Goal: Task Accomplishment & Management: Use online tool/utility

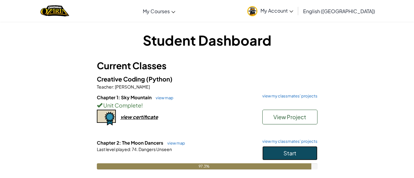
click at [294, 152] on span "Start" at bounding box center [289, 152] width 13 height 7
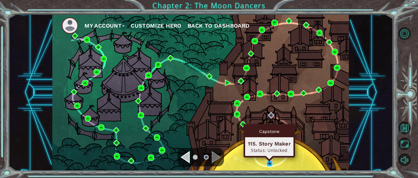
click at [270, 162] on img at bounding box center [270, 163] width 6 height 6
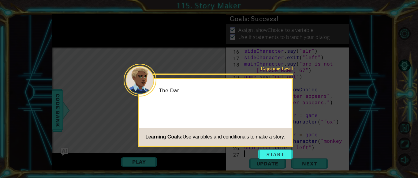
scroll to position [116, 0]
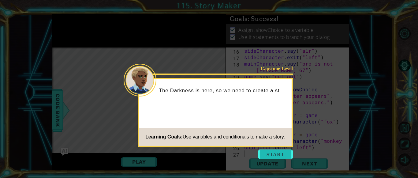
click at [276, 155] on button "Start" at bounding box center [275, 154] width 35 height 10
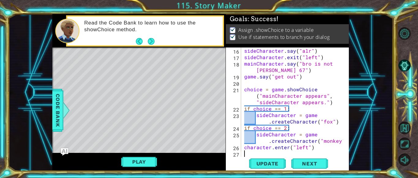
click at [133, 175] on div "1 ההההההההההההההההההההההההההההההההההההההההההההההההההההההההההההההההההההההההההההה…" at bounding box center [209, 89] width 418 height 178
click at [139, 166] on button "Play" at bounding box center [139, 162] width 36 height 12
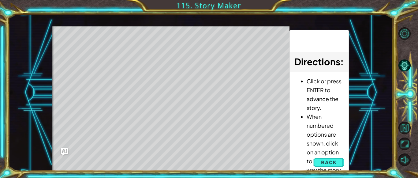
click at [168, 84] on div "Level Map" at bounding box center [193, 116] width 283 height 180
click at [170, 83] on div "Level Map" at bounding box center [193, 116] width 283 height 180
click at [182, 36] on div "Level Map" at bounding box center [193, 116] width 283 height 180
click at [169, 34] on div "Level Map" at bounding box center [193, 116] width 283 height 180
click at [171, 77] on div "Level Map" at bounding box center [193, 116] width 283 height 180
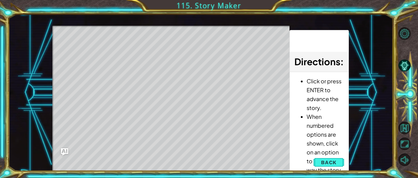
click at [178, 81] on div "Level Map" at bounding box center [193, 116] width 283 height 180
click at [172, 80] on div "Level Map" at bounding box center [193, 116] width 283 height 180
click at [158, 83] on div "Level Map" at bounding box center [193, 116] width 283 height 180
click at [170, 33] on div "Level Map" at bounding box center [193, 116] width 283 height 180
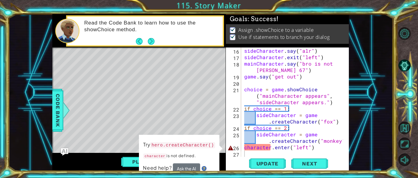
click at [244, 148] on div "sideCharacter . say ( "alr" ) sideCharacter . exit ( "left" ) mainCharacter . s…" at bounding box center [294, 108] width 103 height 122
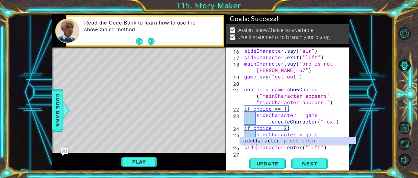
scroll to position [0, 1]
click at [259, 147] on div "sideCharacter . say ( "alr" ) sideCharacter . exit ( "left" ) mainCharacter . s…" at bounding box center [294, 108] width 103 height 122
type textarea "sideCharacter.enter("left")"
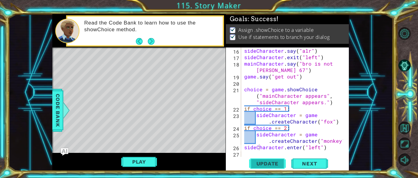
click at [272, 163] on span "Update" at bounding box center [267, 163] width 35 height 6
click at [146, 161] on button "Play" at bounding box center [139, 162] width 36 height 12
click at [324, 148] on div "sideCharacter . say ( "alr" ) sideCharacter . exit ( "left" ) mainCharacter . s…" at bounding box center [294, 108] width 103 height 122
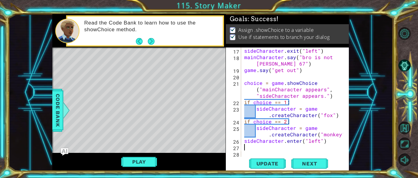
scroll to position [116, 0]
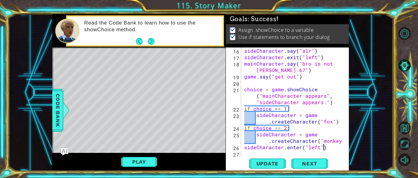
click at [292, 129] on div "sideCharacter . say ( "alr" ) sideCharacter . exit ( "left" ) mainCharacter . s…" at bounding box center [294, 108] width 103 height 122
click at [328, 150] on div "sideCharacter . say ( "alr" ) sideCharacter . exit ( "left" ) mainCharacter . s…" at bounding box center [294, 108] width 103 height 122
type textarea "sideCharacter.enter("left")"
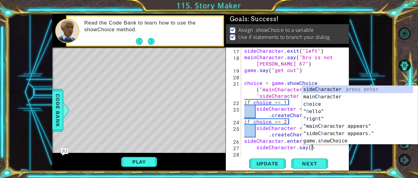
scroll to position [0, 4]
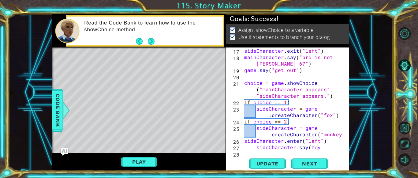
type textarea "sideCharacter.say(hey)"
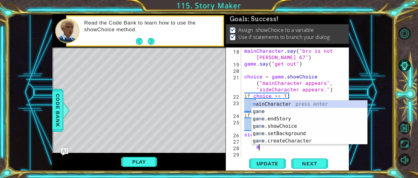
scroll to position [0, 1]
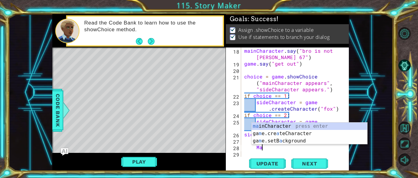
type textarea "M"
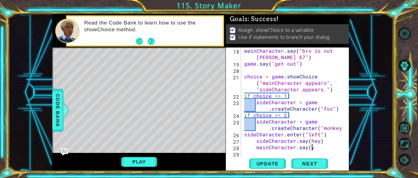
scroll to position [0, 4]
type textarea "mainCharacter.say(yo)"
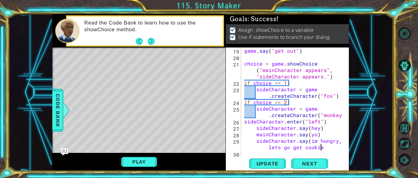
scroll to position [0, 9]
type textarea "sideCharacter.say(im hungry, lets go get cookies)"
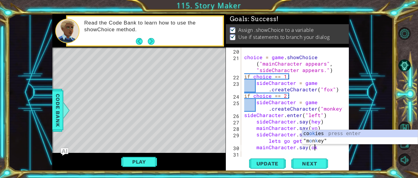
scroll to position [0, 4]
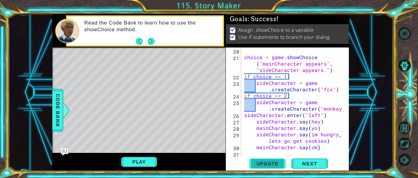
click at [269, 164] on span "Update" at bounding box center [267, 163] width 35 height 6
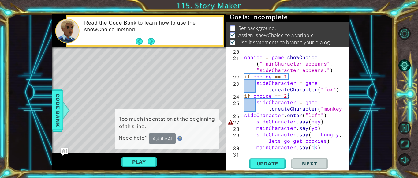
scroll to position [2, 0]
click at [308, 122] on div "choice = game . showChoice ( "mainCharacter appears" , "sideCharacter appears."…" at bounding box center [294, 108] width 103 height 122
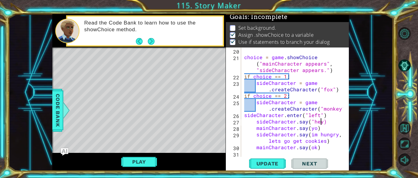
click at [322, 122] on div "choice = game . showChoice ( "mainCharacter appears" , "sideCharacter appears."…" at bounding box center [294, 108] width 103 height 122
click at [308, 128] on div "choice = game . showChoice ( "mainCharacter appears" , "sideCharacter appears."…" at bounding box center [294, 108] width 103 height 122
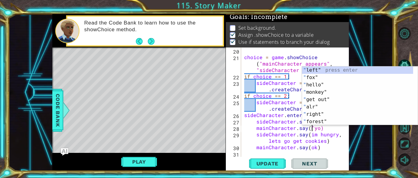
click at [318, 129] on div "choice = game . showChoice ( "mainCharacter appears" , "sideCharacter appears."…" at bounding box center [294, 108] width 103 height 122
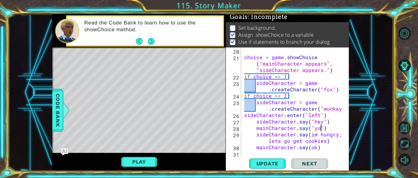
scroll to position [0, 5]
click at [307, 134] on div "choice = game . showChoice ( "mainCharacter appears" , "sideCharacter appears."…" at bounding box center [294, 108] width 103 height 122
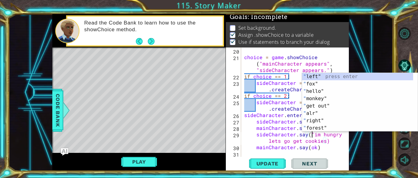
scroll to position [0, 4]
click at [324, 141] on div "choice = game . showChoice ( "mainCharacter appears" , "sideCharacter appears."…" at bounding box center [294, 108] width 103 height 122
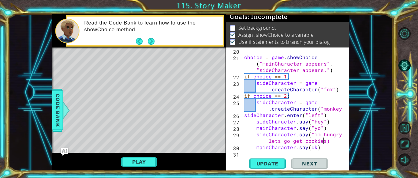
scroll to position [0, 10]
click at [309, 148] on div "choice = game . showChoice ( "mainCharacter appears" , "sideCharacter appears."…" at bounding box center [294, 108] width 103 height 122
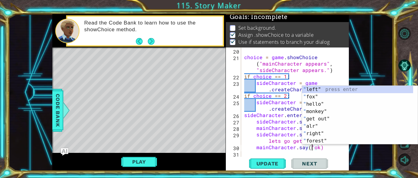
scroll to position [0, 4]
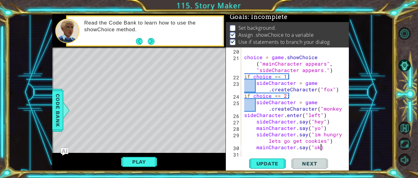
click at [320, 147] on div "choice = game . showChoice ( "mainCharacter appears" , "sideCharacter appears."…" at bounding box center [294, 108] width 103 height 122
click at [317, 147] on div "choice = game . showChoice ( "mainCharacter appears" , "sideCharacter appears."…" at bounding box center [294, 108] width 103 height 122
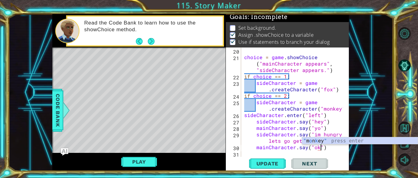
scroll to position [0, 5]
click at [275, 159] on button "Update" at bounding box center [267, 163] width 37 height 12
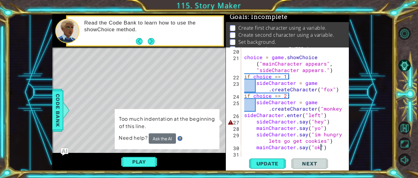
click at [256, 120] on div "choice = game . showChoice ( "mainCharacter appears" , "sideCharacter appears."…" at bounding box center [294, 108] width 103 height 122
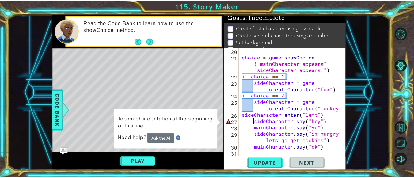
scroll to position [0, 4]
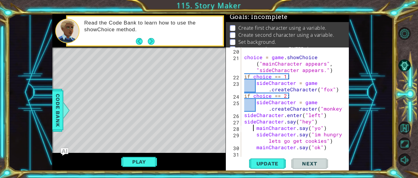
click at [252, 126] on div "choice = game . showChoice ( "mainCharacter appears" , "sideCharacter appears."…" at bounding box center [294, 108] width 103 height 122
click at [254, 128] on div "choice = game . showChoice ( "mainCharacter appears" , "sideCharacter appears."…" at bounding box center [294, 108] width 103 height 122
click at [251, 133] on div "choice = game . showChoice ( "mainCharacter appears" , "sideCharacter appears."…" at bounding box center [294, 108] width 103 height 122
click at [254, 129] on div "choice = game . showChoice ( "mainCharacter appears" , "sideCharacter appears."…" at bounding box center [293, 101] width 100 height 109
click at [255, 135] on div "choice = game . showChoice ( "mainCharacter appears" , "sideCharacter appears."…" at bounding box center [294, 108] width 103 height 122
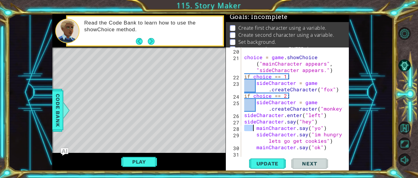
click at [255, 129] on div "choice = game . showChoice ( "mainCharacter appears" , "sideCharacter appears."…" at bounding box center [294, 108] width 103 height 122
click at [257, 136] on div "choice = game . showChoice ( "mainCharacter appears" , "sideCharacter appears."…" at bounding box center [294, 108] width 103 height 122
click at [255, 133] on div "choice = game . showChoice ( "mainCharacter appears" , "sideCharacter appears."…" at bounding box center [294, 108] width 103 height 122
click at [255, 148] on div "choice = game . showChoice ( "mainCharacter appears" , "sideCharacter appears."…" at bounding box center [294, 108] width 103 height 122
type textarea "mainCharacter.say("ok")"
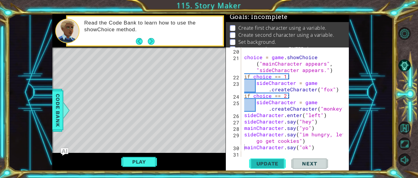
click at [261, 163] on span "Update" at bounding box center [267, 163] width 35 height 6
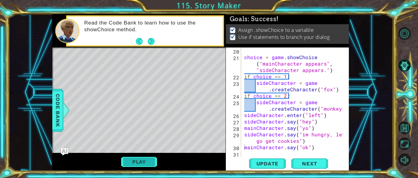
click at [150, 162] on button "Play" at bounding box center [139, 162] width 36 height 12
click at [311, 162] on span "Next" at bounding box center [309, 163] width 27 height 6
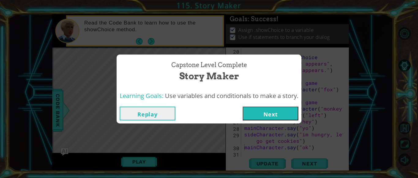
click at [272, 107] on button "Next" at bounding box center [271, 114] width 56 height 14
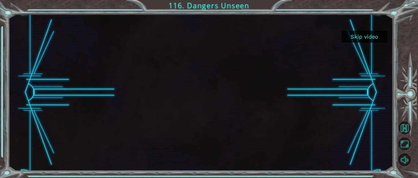
click at [361, 31] on button "Skip video" at bounding box center [365, 37] width 46 height 12
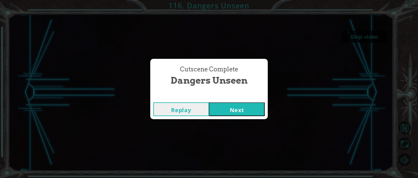
click at [228, 107] on button "Next" at bounding box center [237, 109] width 56 height 14
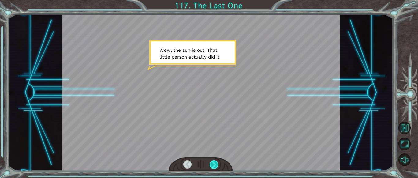
click at [212, 167] on div at bounding box center [214, 164] width 9 height 9
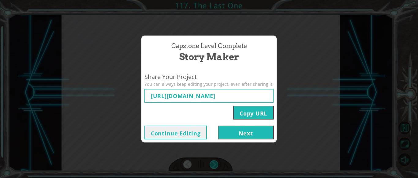
type input "[URL][DOMAIN_NAME]"
click at [248, 135] on button "Next" at bounding box center [246, 133] width 56 height 14
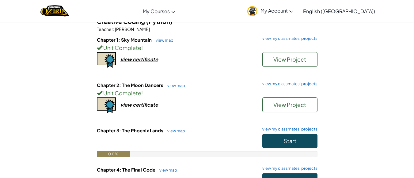
scroll to position [57, 0]
